Goal: Information Seeking & Learning: Learn about a topic

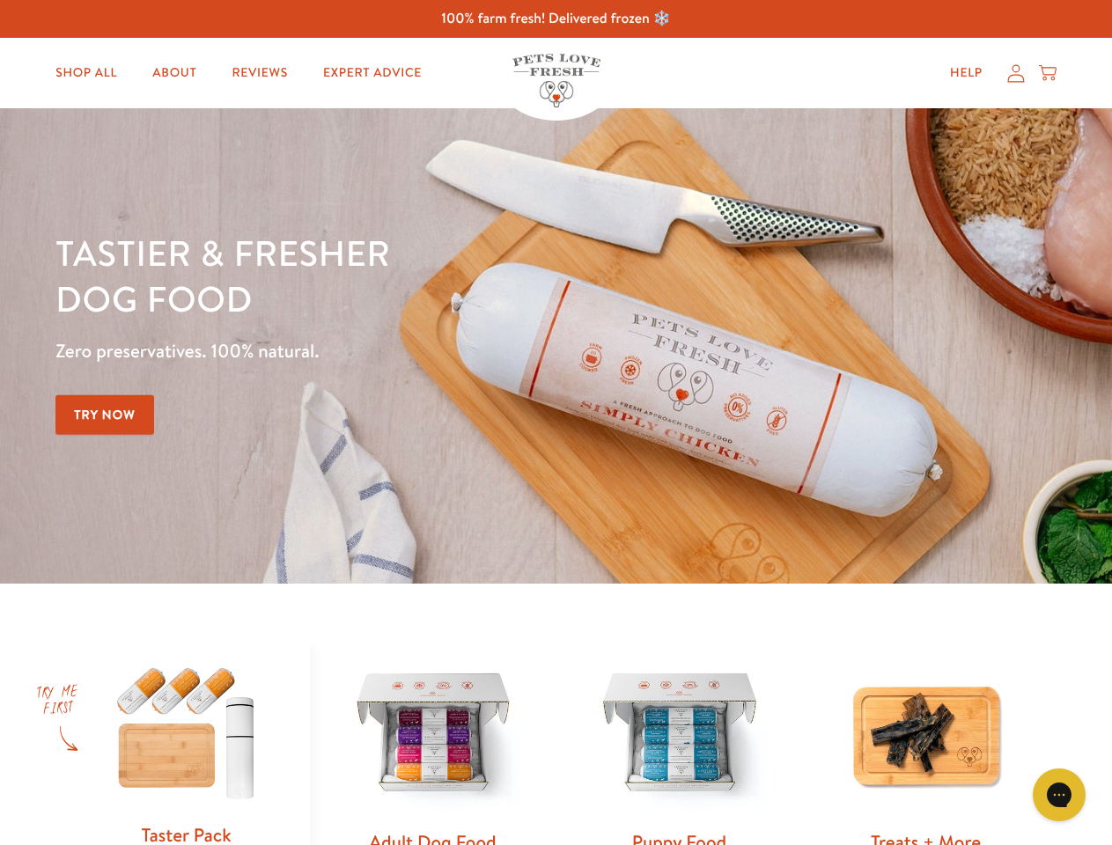
click at [555, 423] on div "Tastier & fresher dog food Zero preservatives. 100% natural. Try Now" at bounding box center [388, 346] width 667 height 232
click at [1059, 795] on icon "Gorgias live chat" at bounding box center [1058, 794] width 17 height 17
